Goal: Transaction & Acquisition: Purchase product/service

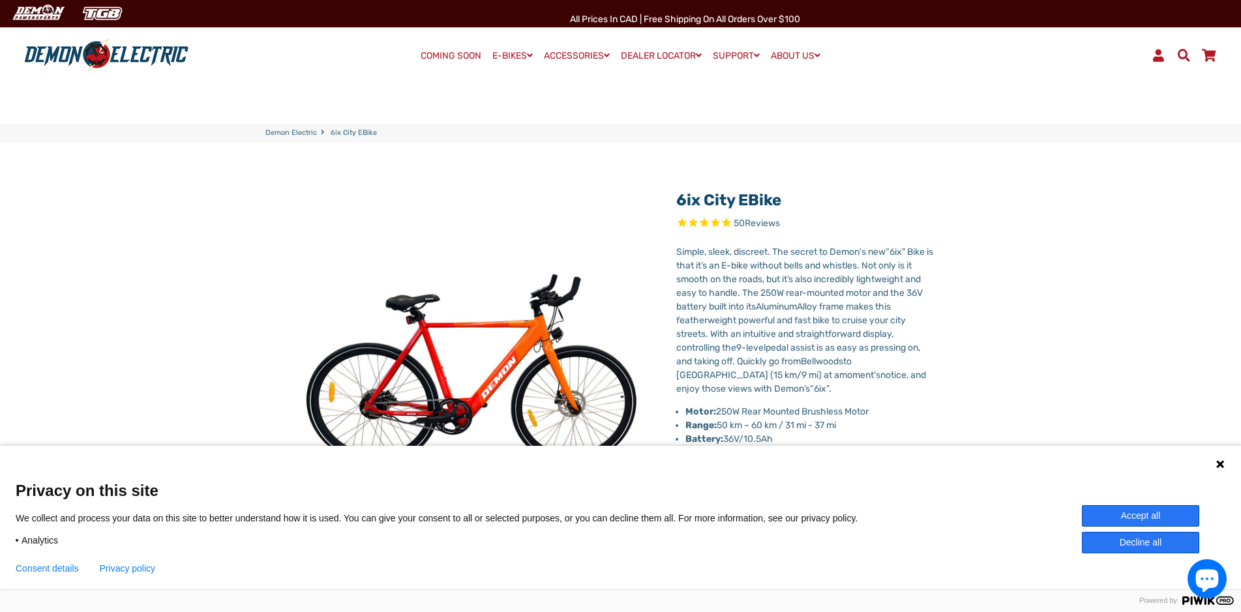
select select "******"
drag, startPoint x: 1112, startPoint y: 519, endPoint x: 573, endPoint y: 447, distance: 544.7
click at [1113, 519] on button "Accept all" at bounding box center [1140, 516] width 117 height 22
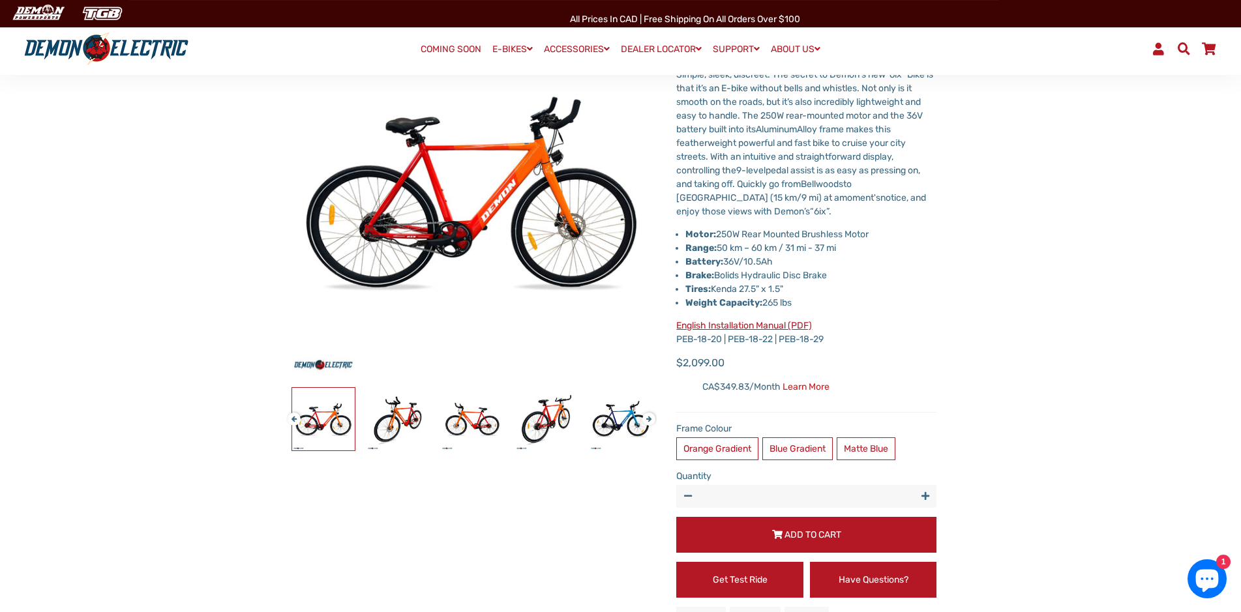
scroll to position [200, 0]
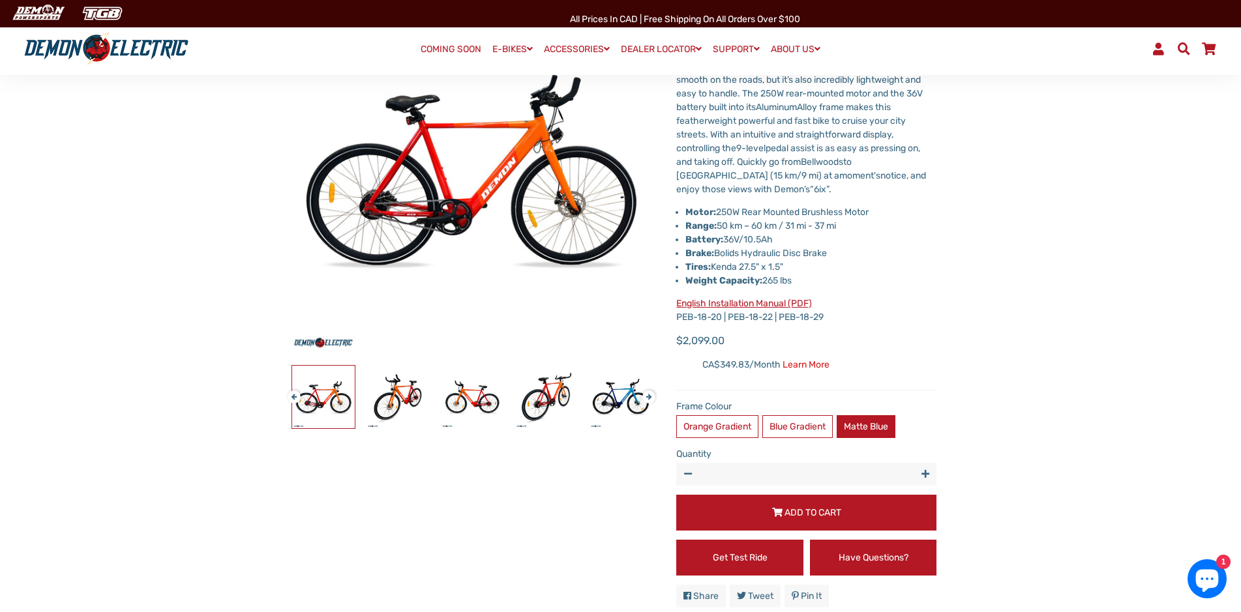
click at [872, 415] on label "Matte Blue" at bounding box center [866, 426] width 59 height 23
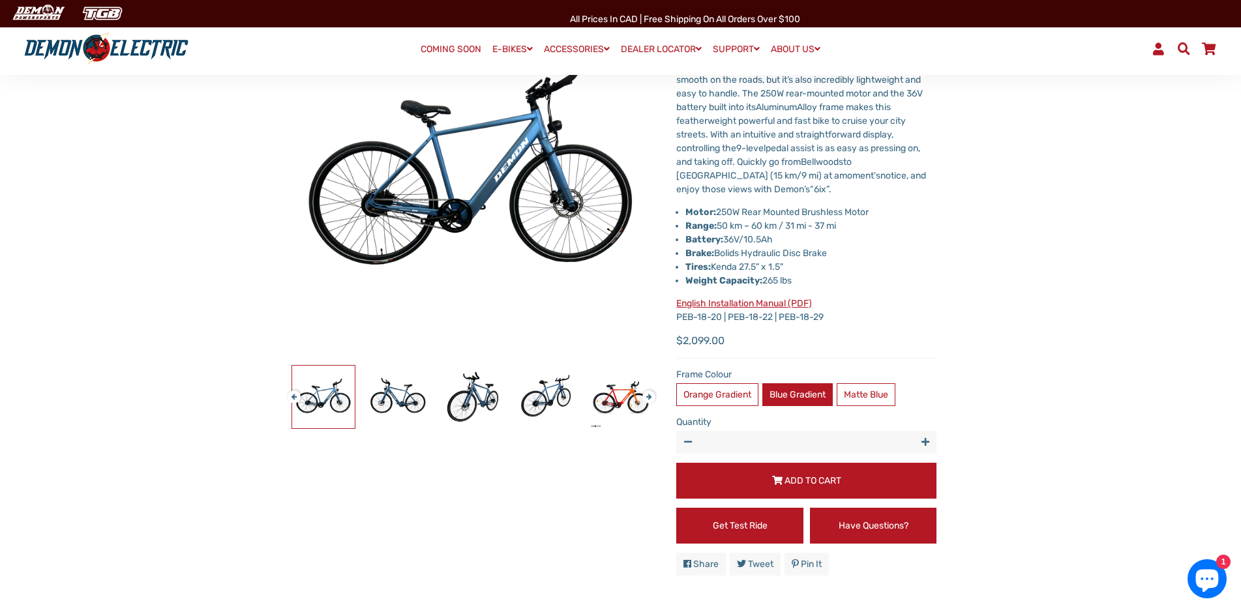
click at [812, 396] on label "Blue Gradient" at bounding box center [797, 394] width 70 height 23
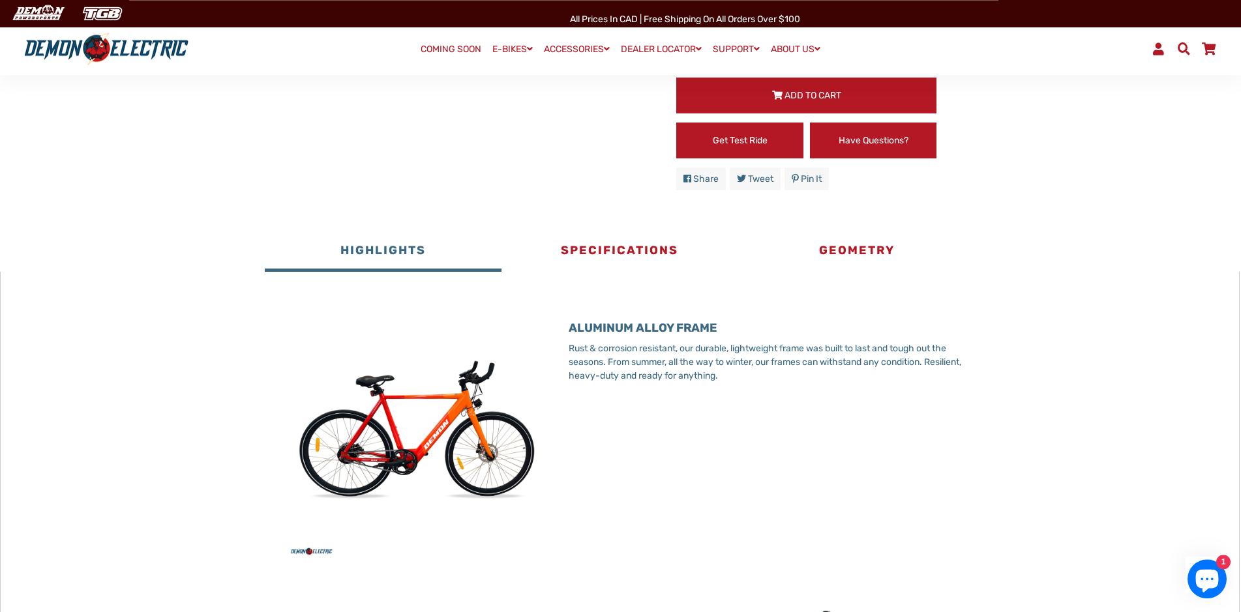
scroll to position [599, 0]
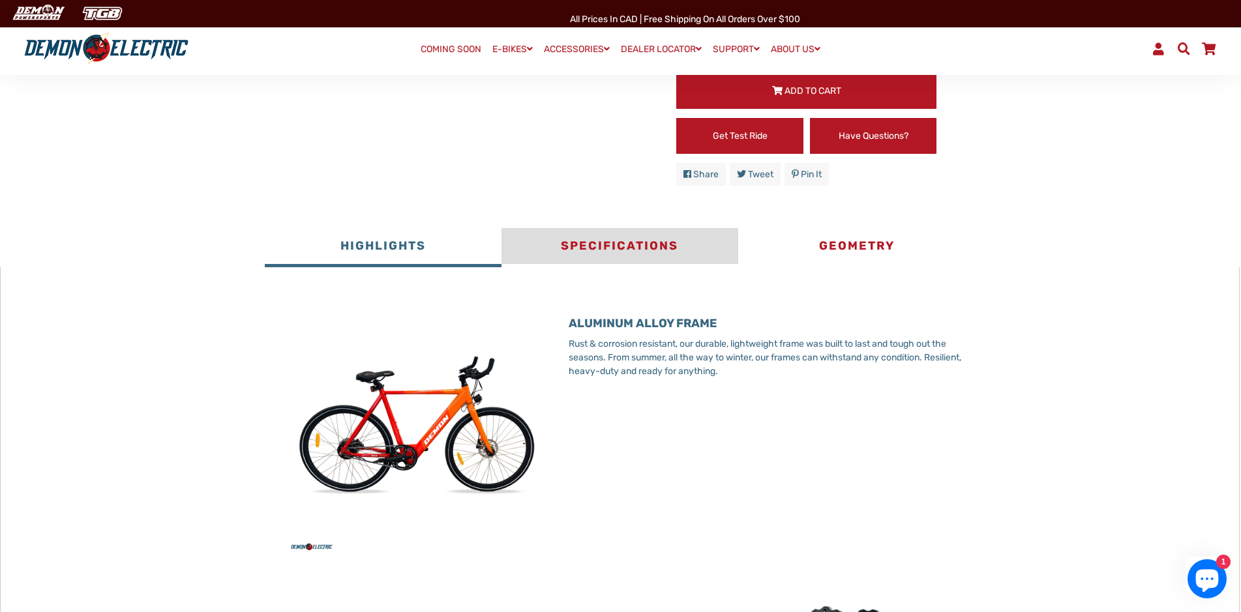
click at [638, 254] on button "Specifications" at bounding box center [619, 247] width 237 height 39
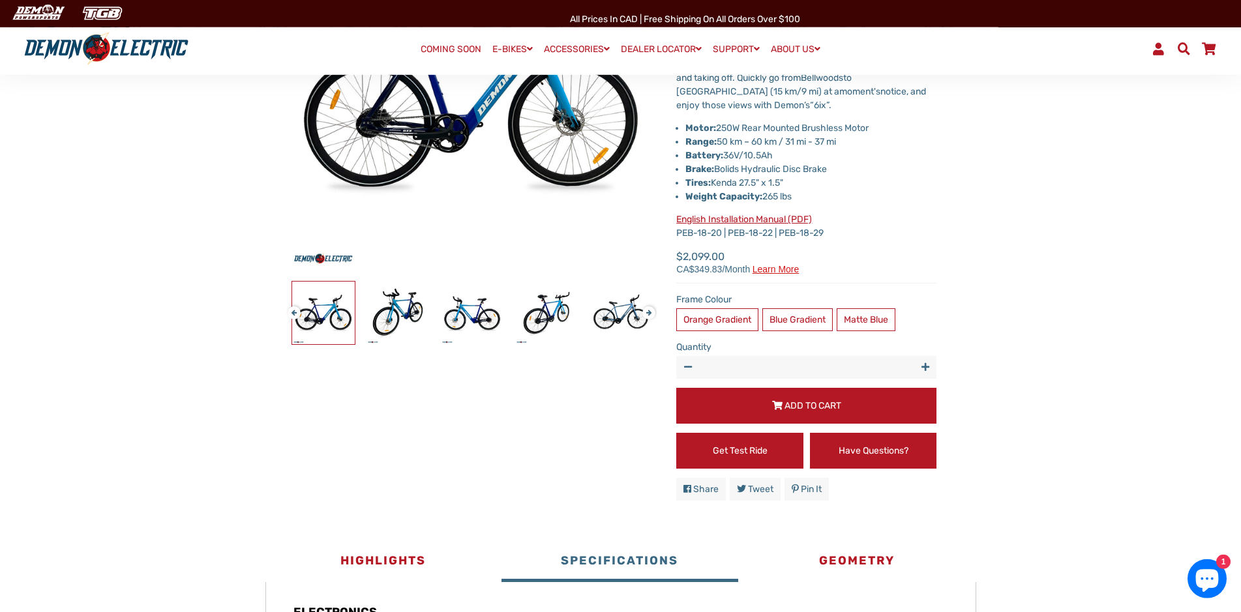
scroll to position [266, 0]
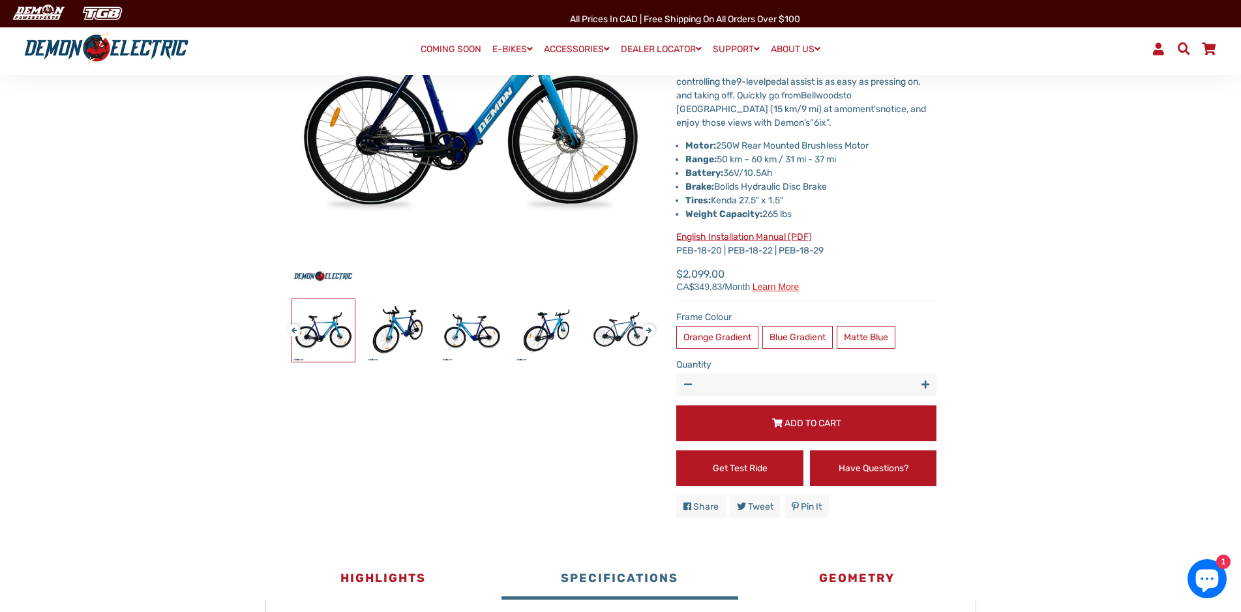
click at [711, 238] on link "English Installation Manual (PDF)" at bounding box center [744, 236] width 136 height 11
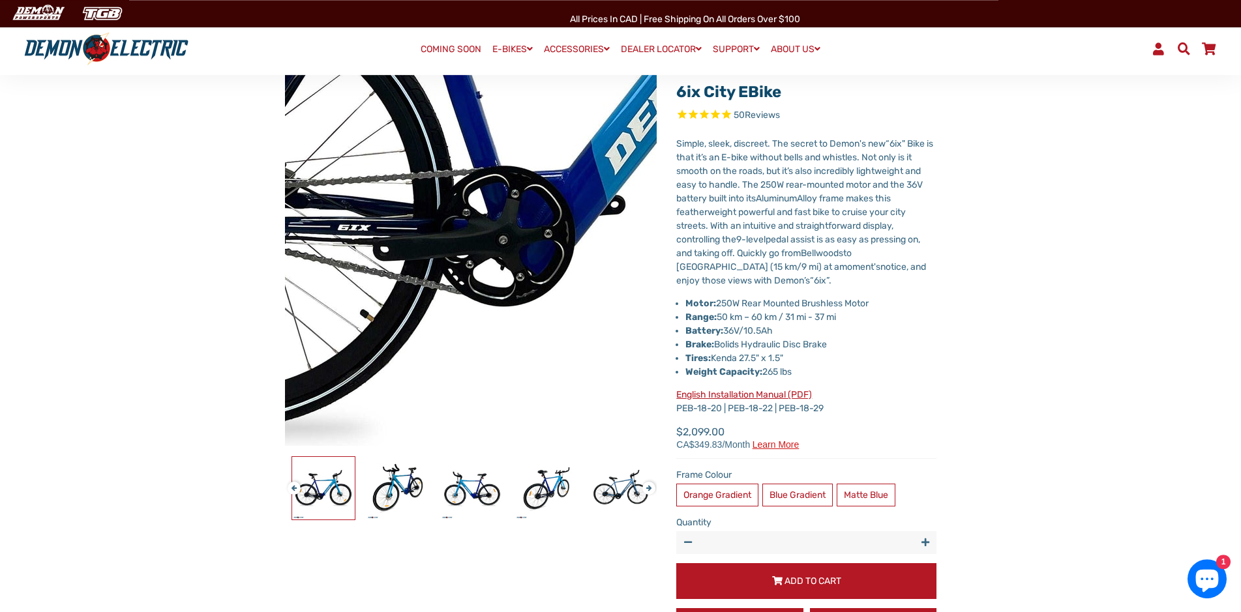
scroll to position [133, 0]
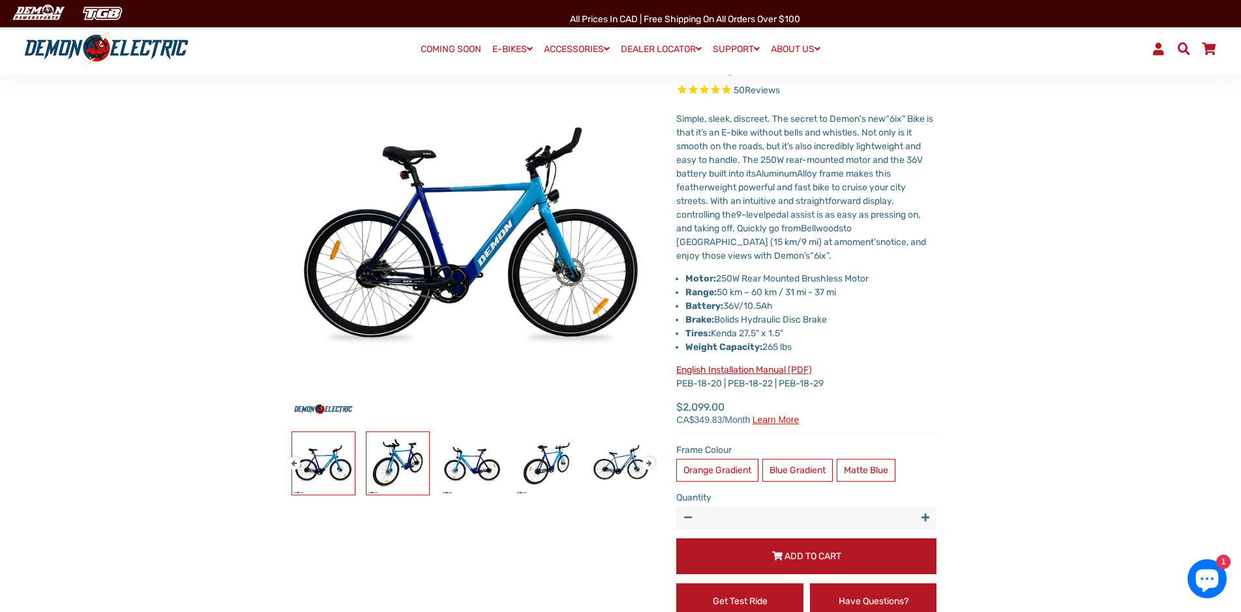
click at [410, 468] on img at bounding box center [397, 463] width 63 height 63
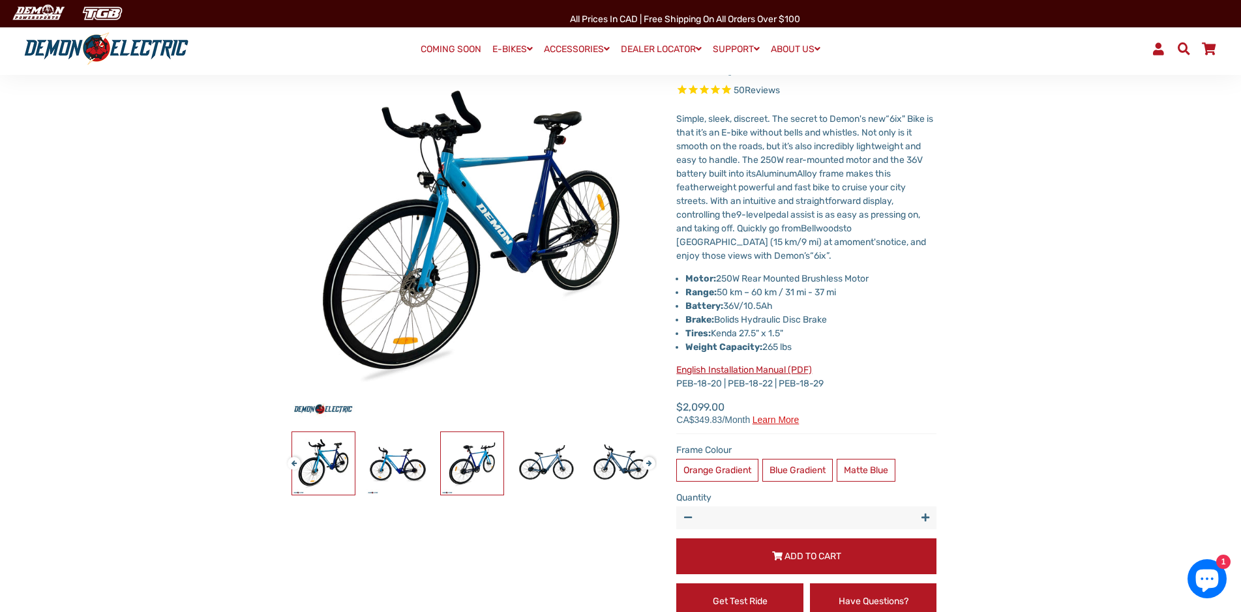
click at [454, 469] on img at bounding box center [472, 463] width 63 height 63
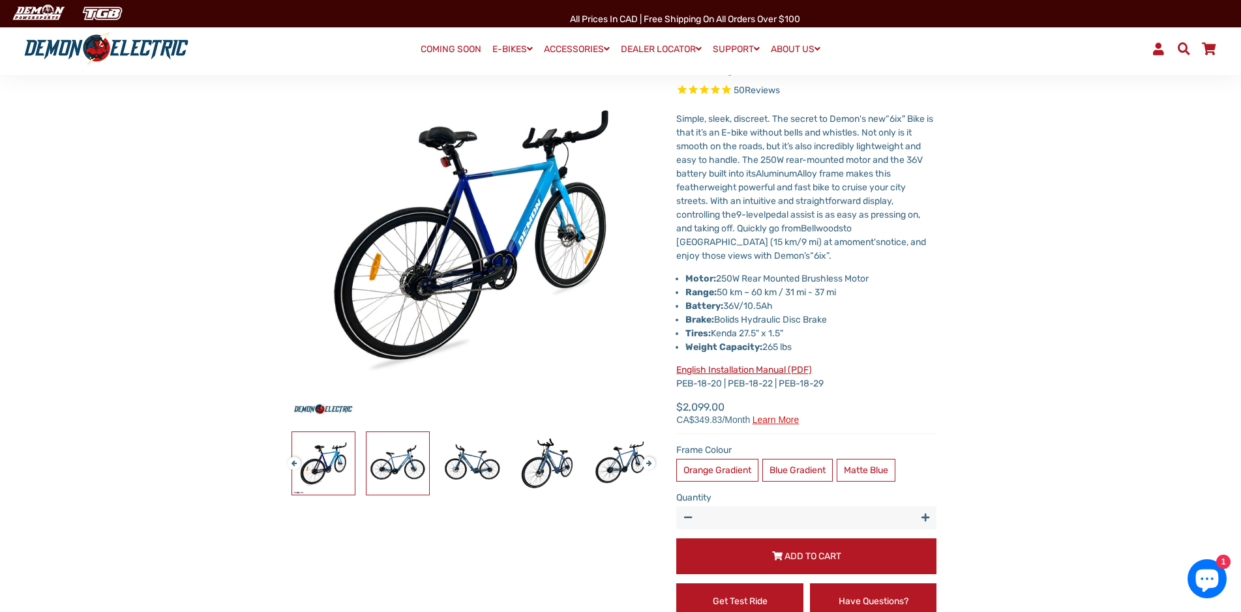
click at [407, 474] on img at bounding box center [397, 463] width 63 height 63
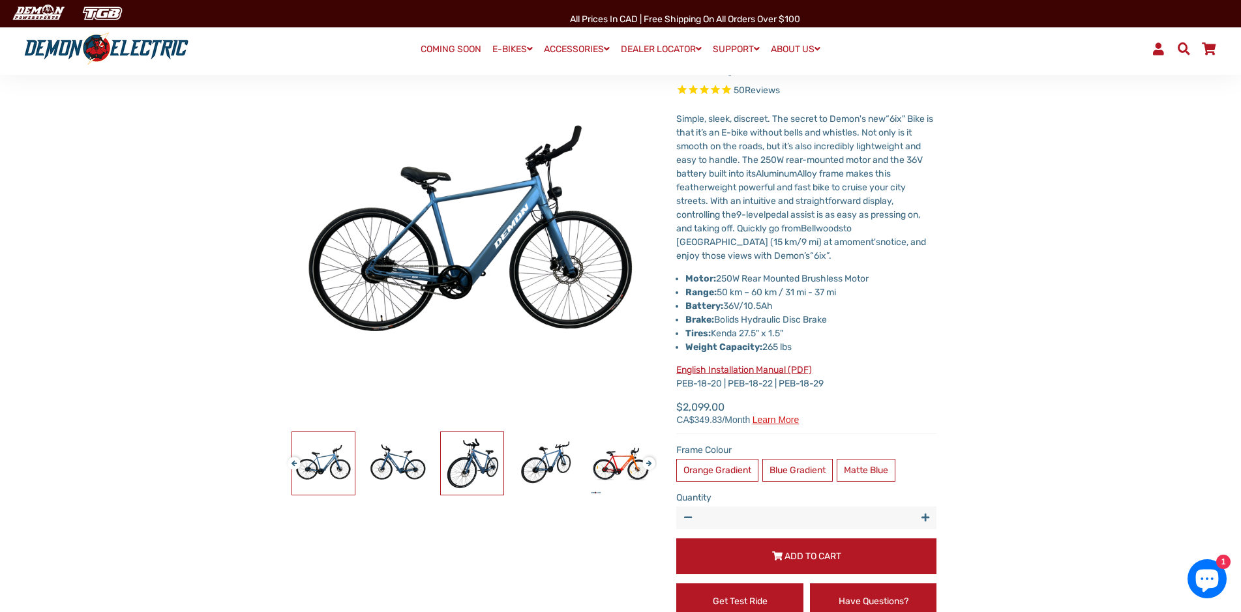
click at [453, 468] on img at bounding box center [472, 463] width 63 height 63
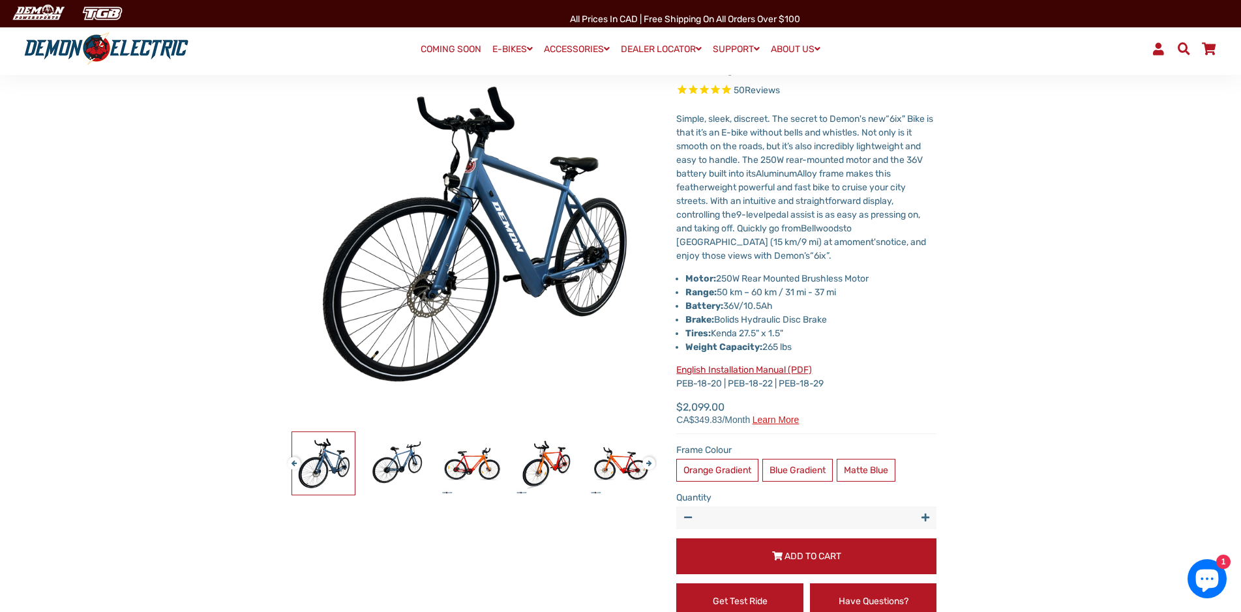
click at [430, 469] on div at bounding box center [249, 464] width 2156 height 64
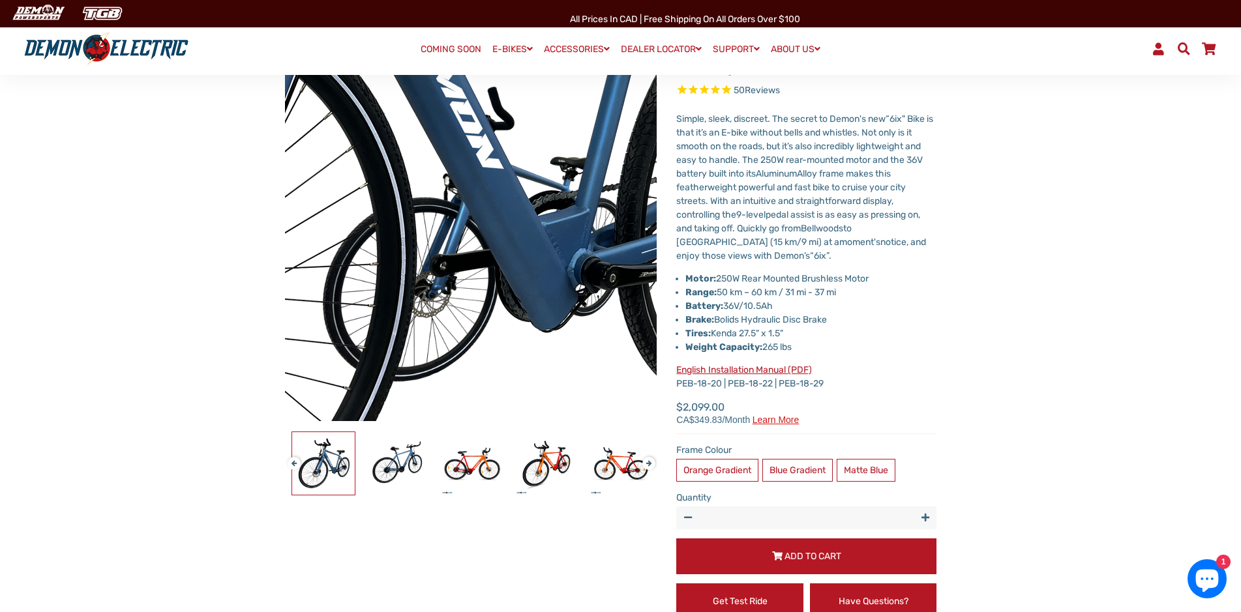
drag, startPoint x: 532, startPoint y: 243, endPoint x: 531, endPoint y: 284, distance: 41.1
click at [531, 284] on img at bounding box center [315, 108] width 1335 height 1335
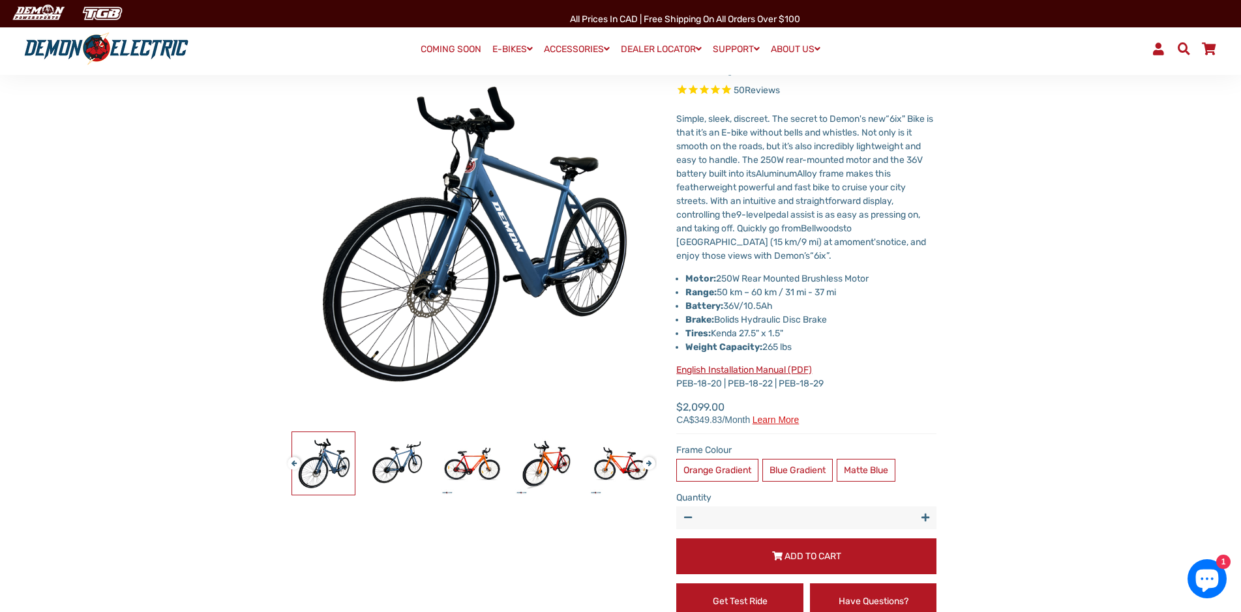
scroll to position [0, 0]
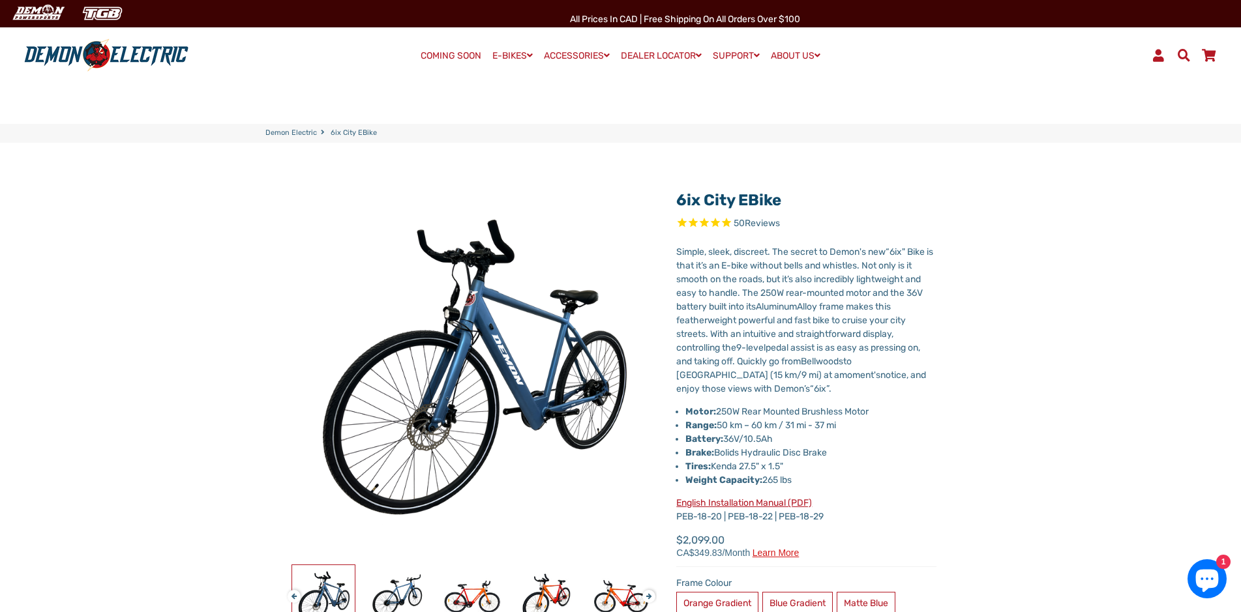
drag, startPoint x: 784, startPoint y: 204, endPoint x: 676, endPoint y: 207, distance: 108.9
click at [676, 207] on div "6ix City eBike 50 Reviews X Fill out the form below to get the latest quote. * …" at bounding box center [797, 488] width 280 height 612
